Goal: Transaction & Acquisition: Purchase product/service

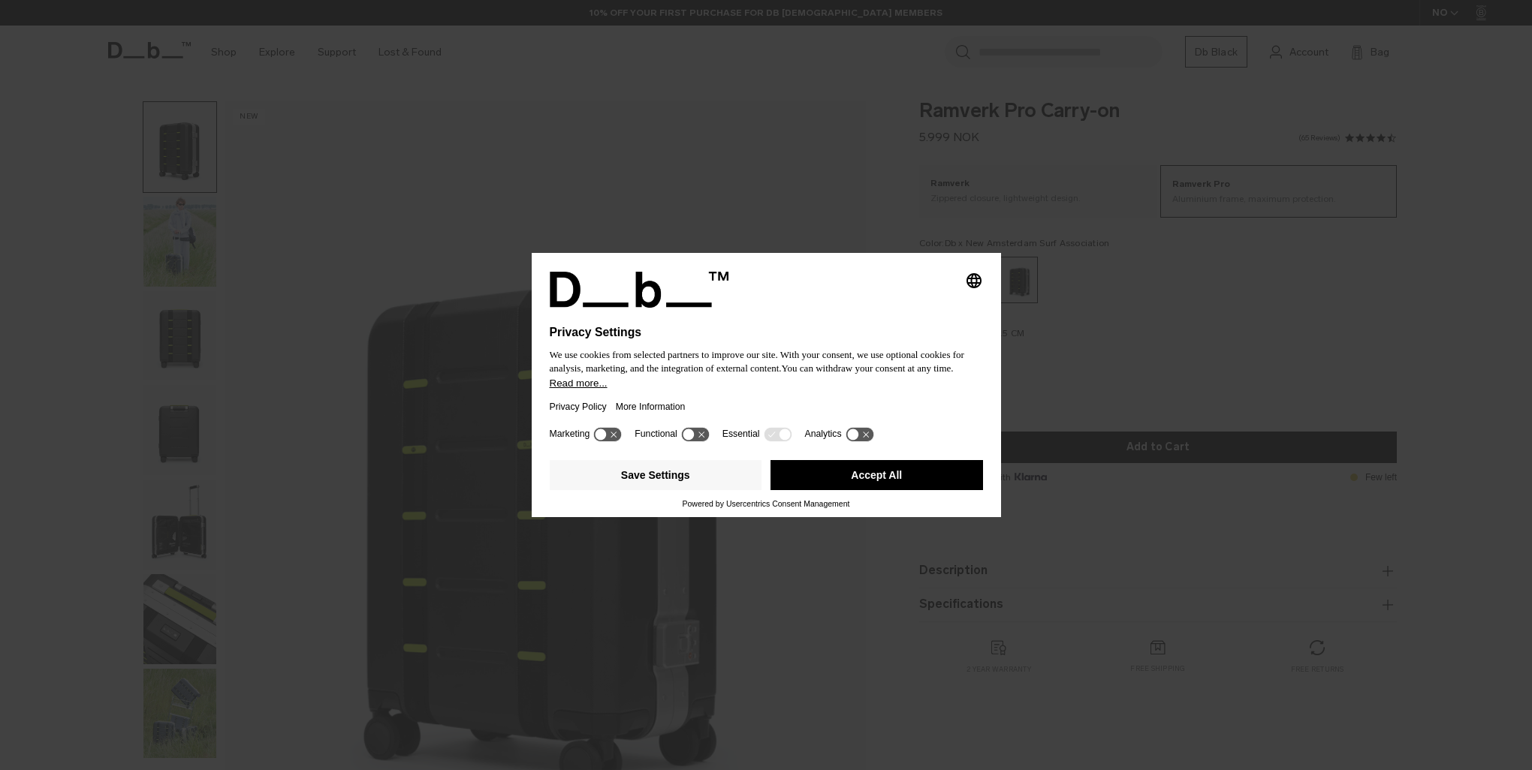
click at [821, 460] on div "Save Settings Accept All" at bounding box center [766, 476] width 433 height 45
click at [819, 478] on button "Accept All" at bounding box center [876, 475] width 212 height 30
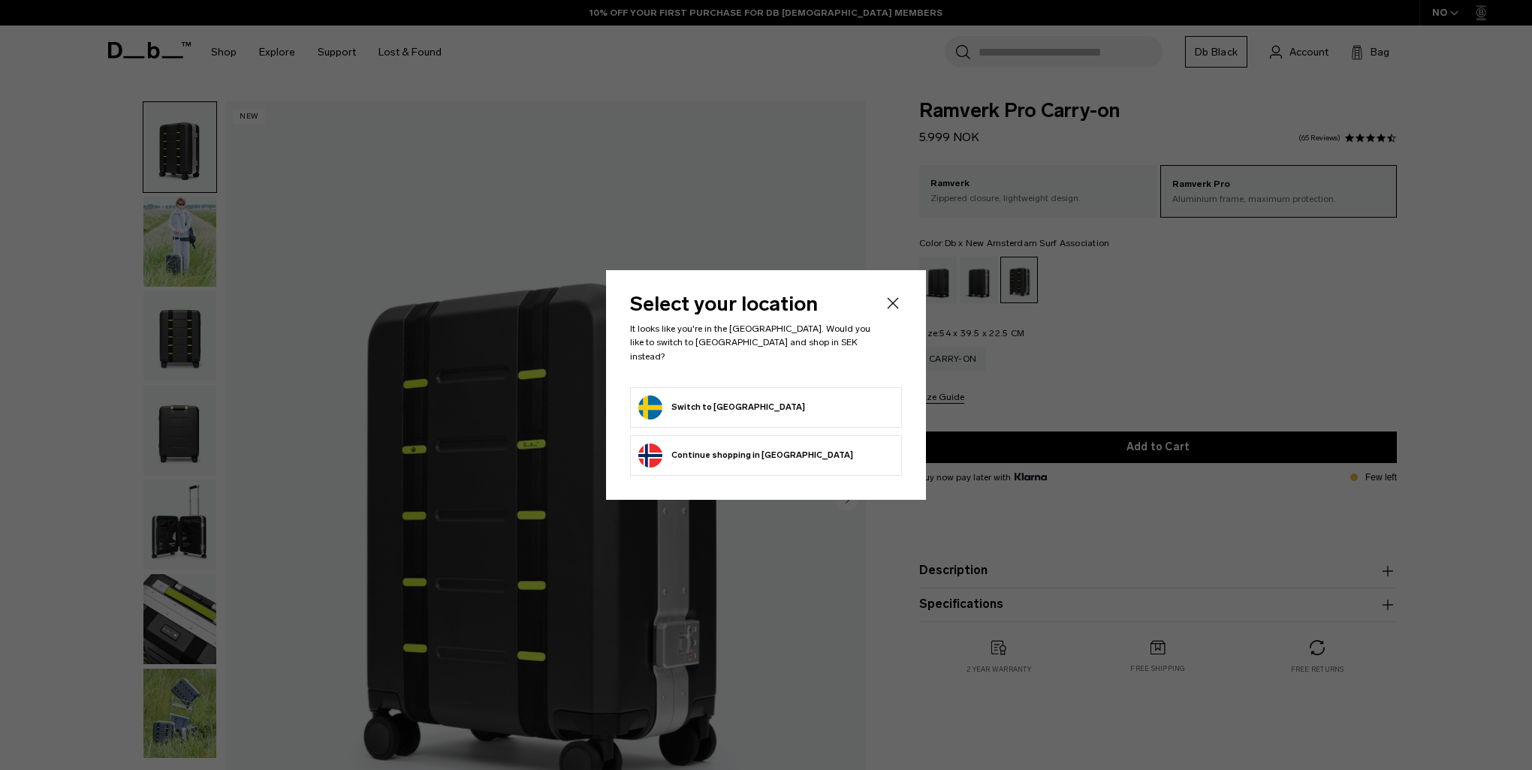
click at [695, 449] on button "Continue browsing Norway store Continue shopping in Norway" at bounding box center [745, 456] width 215 height 24
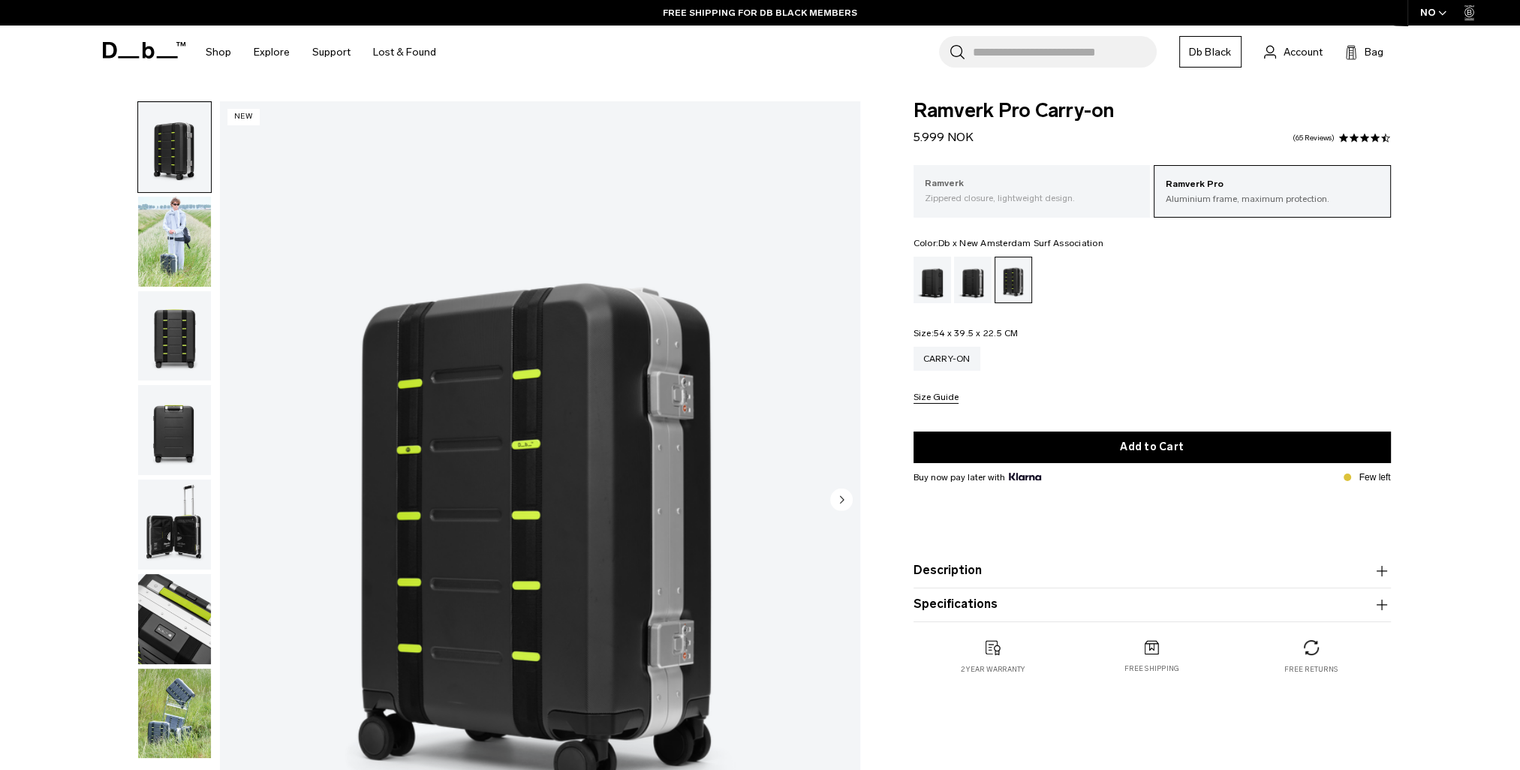
click at [1081, 195] on p "Zippered closure, lightweight design." at bounding box center [1032, 198] width 215 height 14
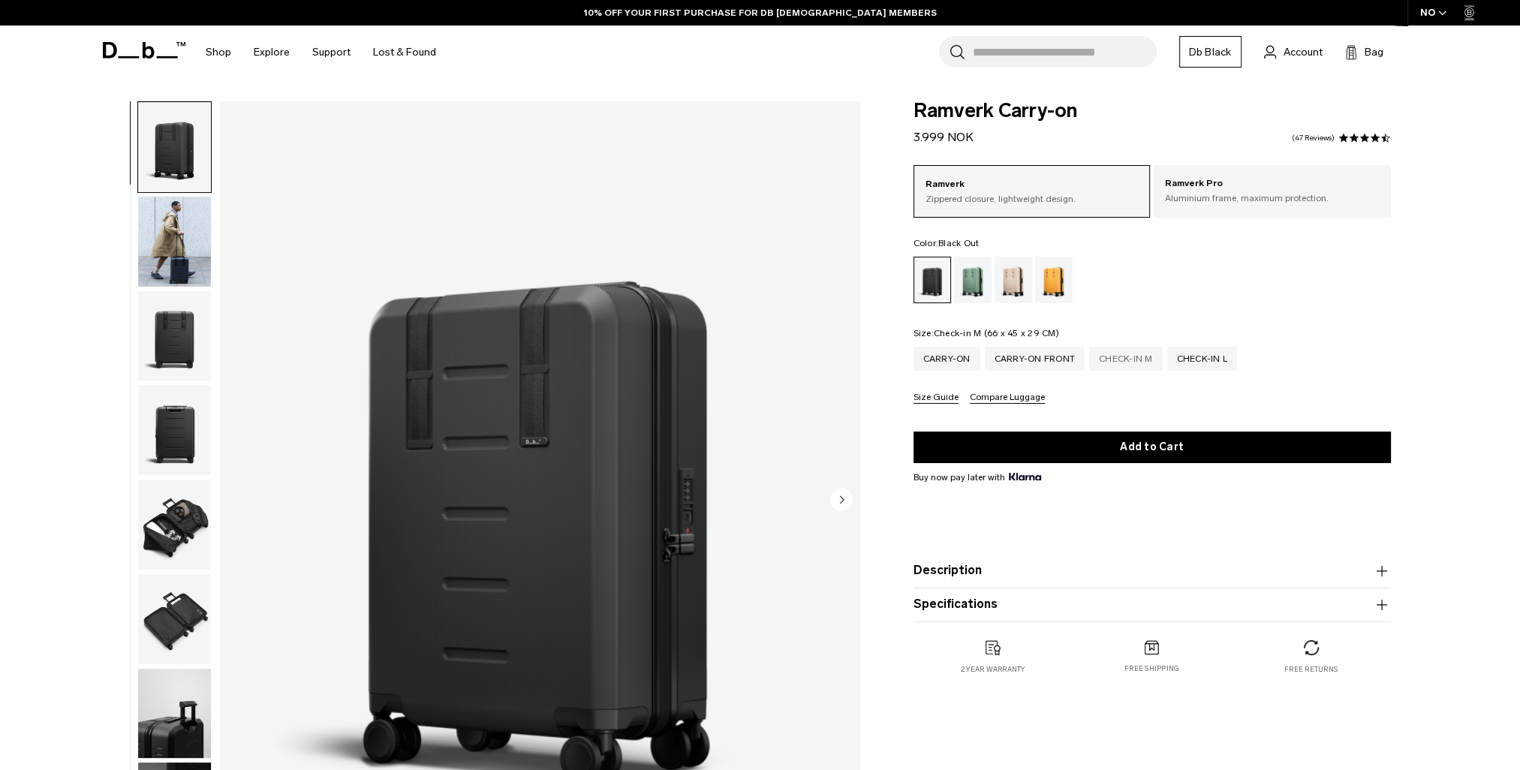
click at [1150, 357] on div "Check-in M" at bounding box center [1126, 359] width 74 height 24
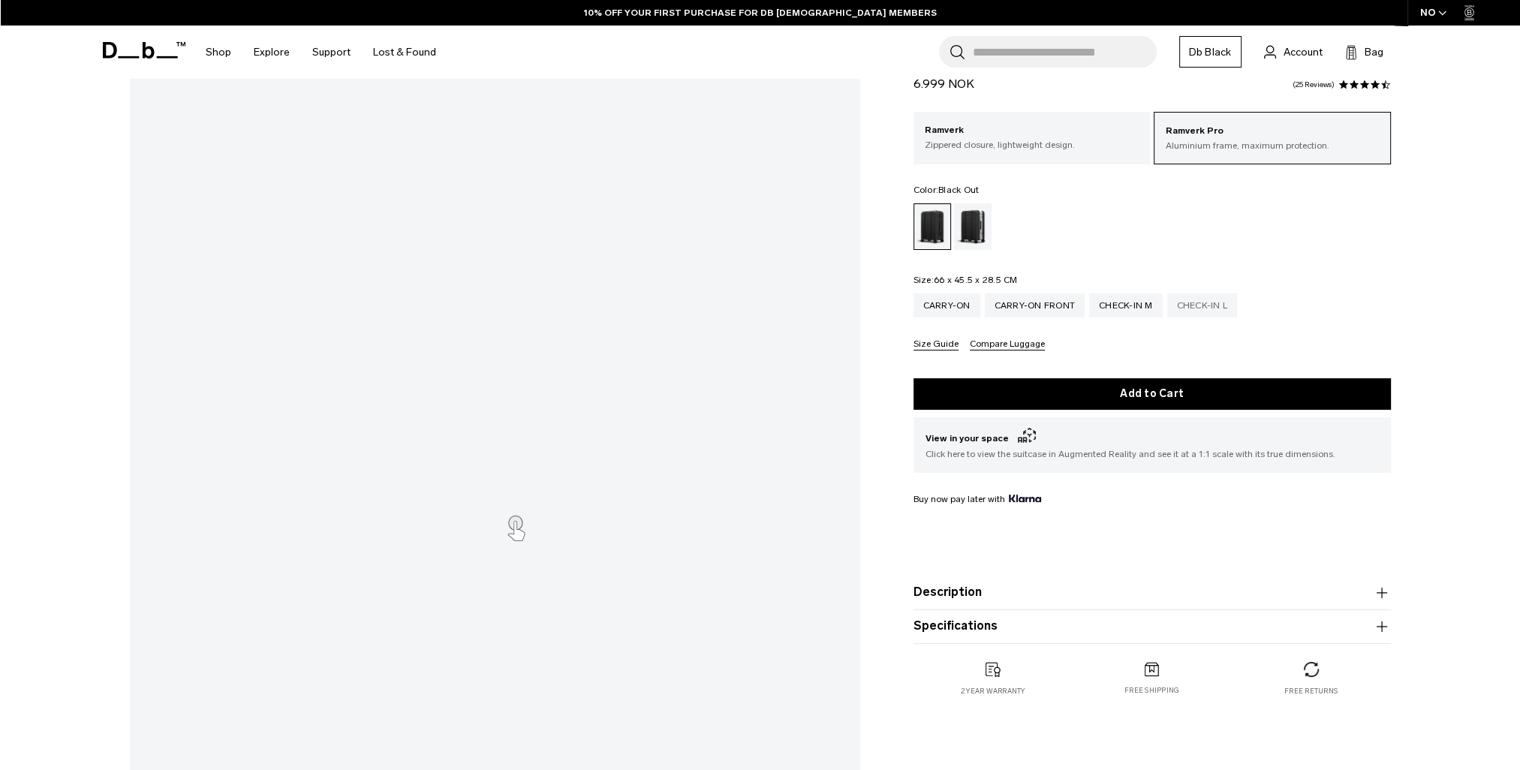
scroll to position [75, 0]
click at [1198, 306] on div "Check-in L" at bounding box center [1203, 306] width 71 height 24
click at [979, 231] on div "Silver" at bounding box center [973, 226] width 38 height 47
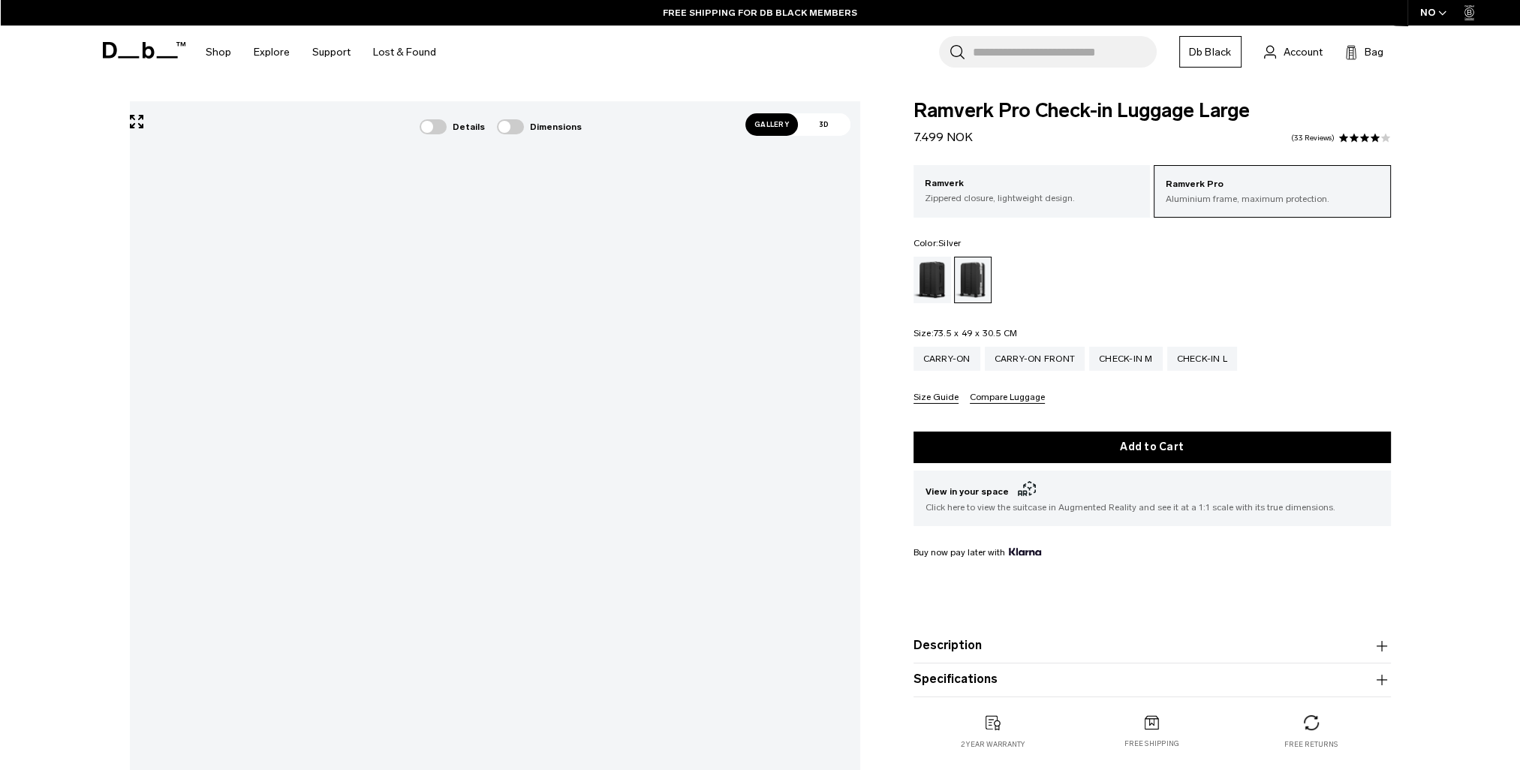
click at [871, 421] on div "Gallery 3D Details Dimensions 01 / 12" at bounding box center [760, 590] width 1351 height 979
